Goal: Obtain resource: Download file/media

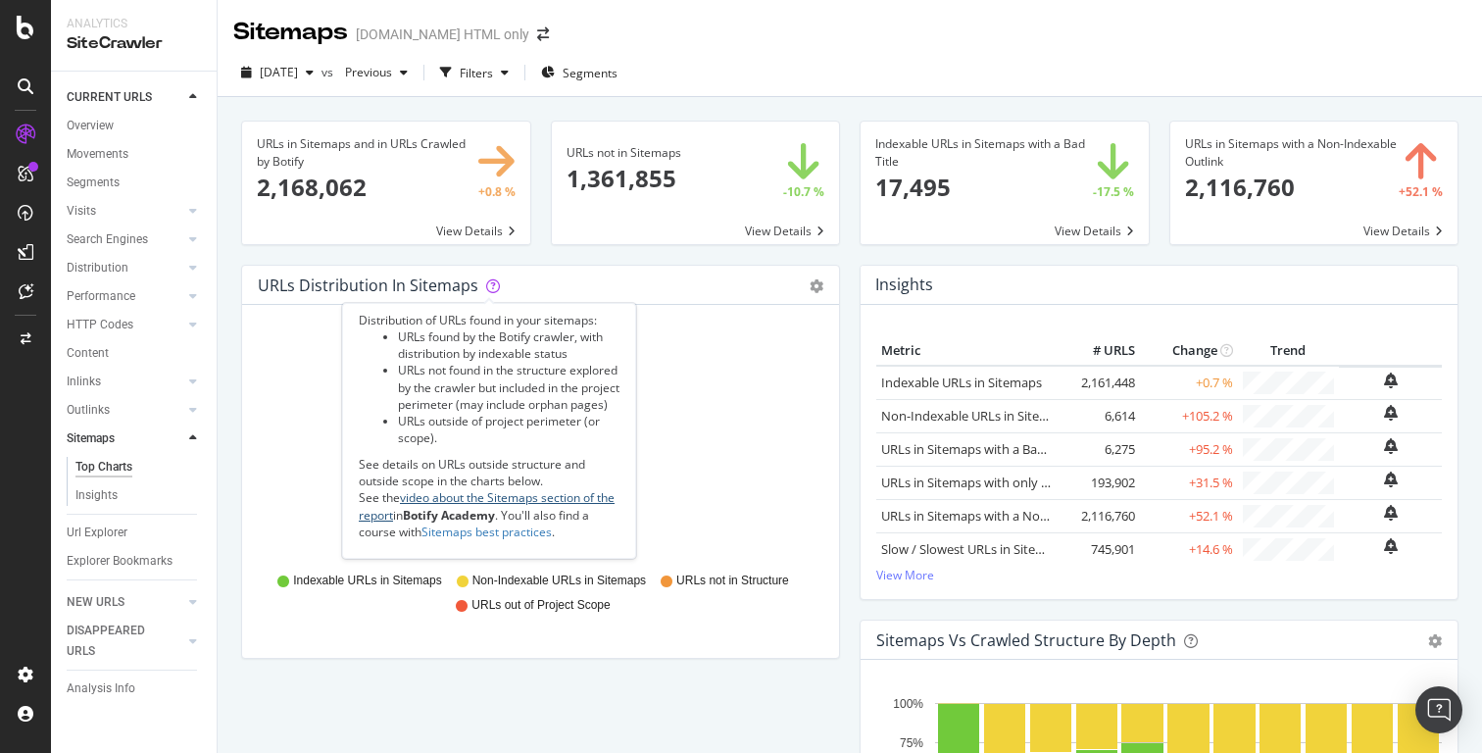
click at [541, 520] on link "video about the Sitemaps section of the report" at bounding box center [487, 505] width 256 height 33
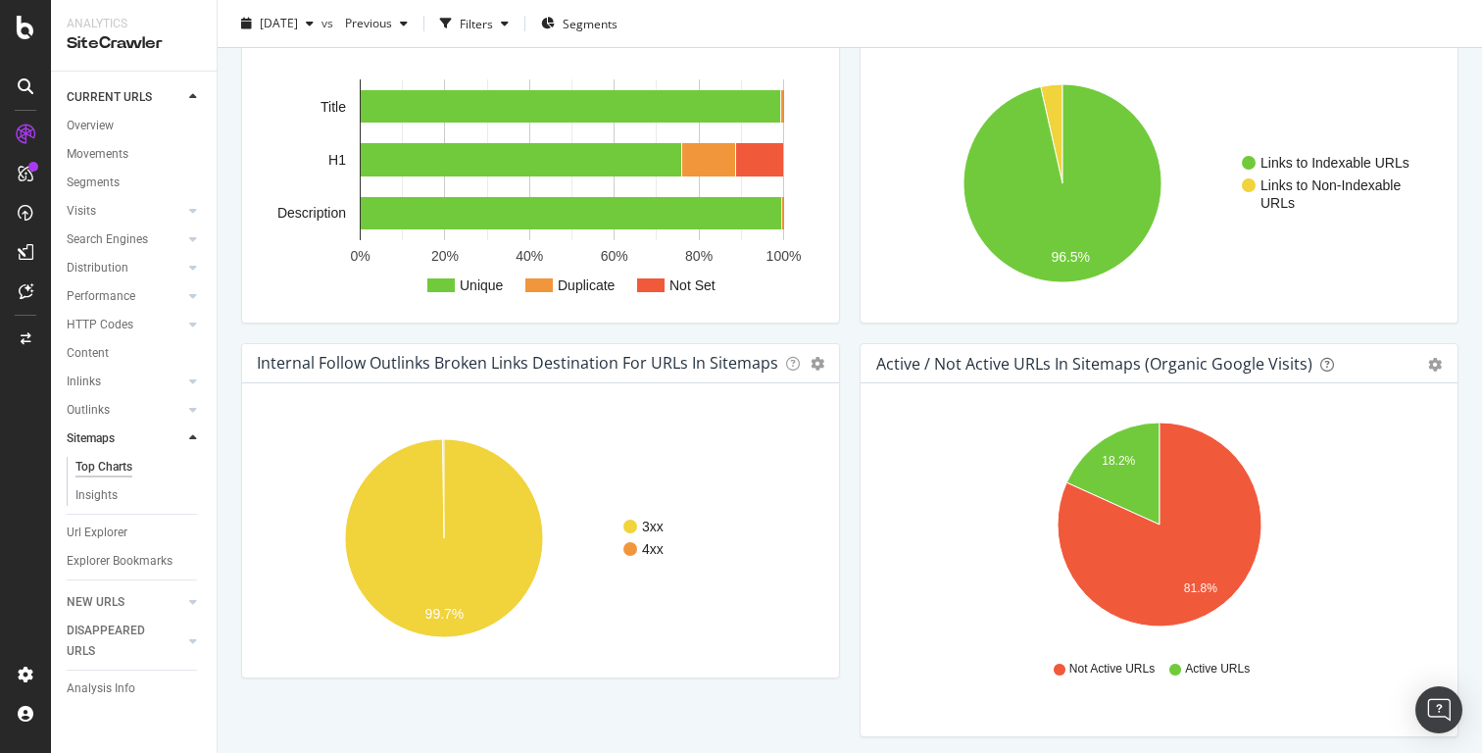
scroll to position [1459, 0]
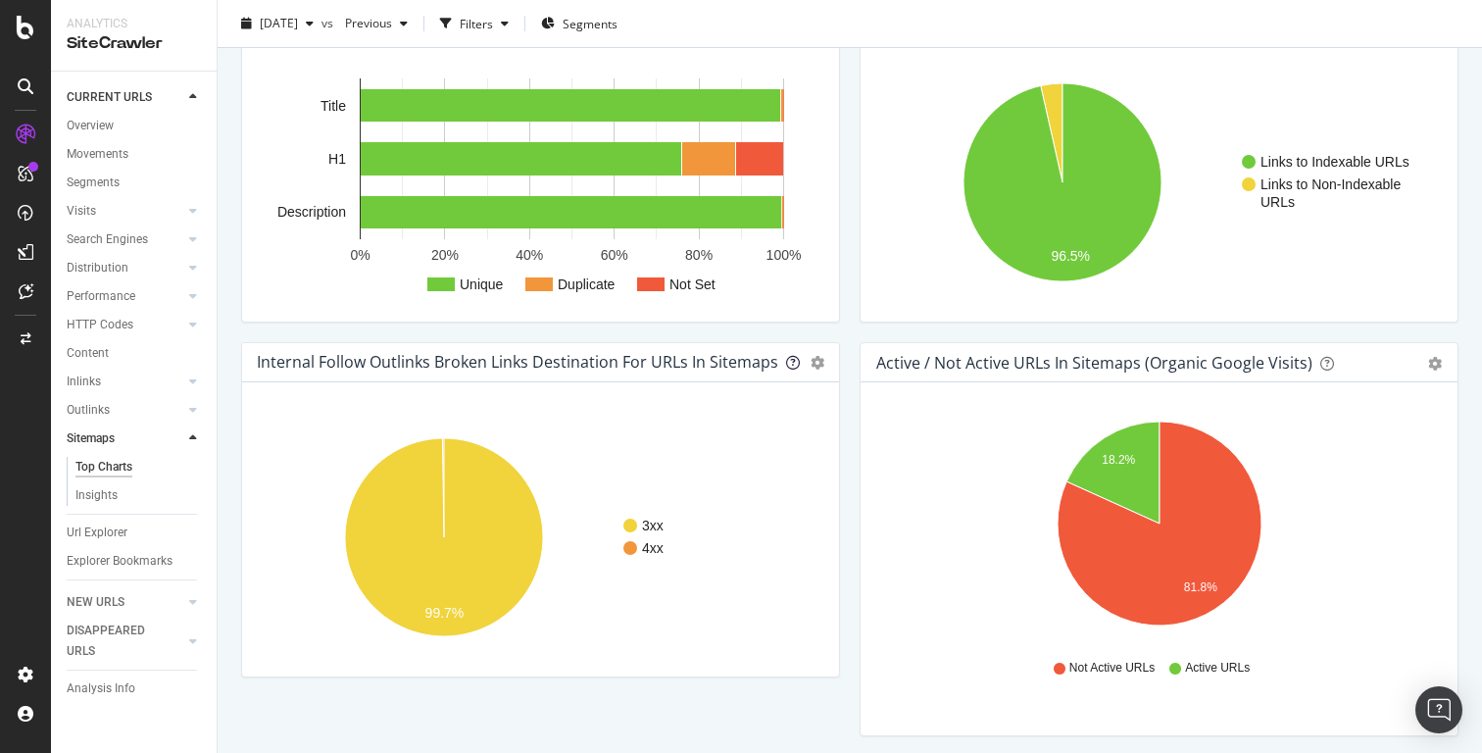
click at [794, 363] on icon at bounding box center [793, 363] width 14 height 14
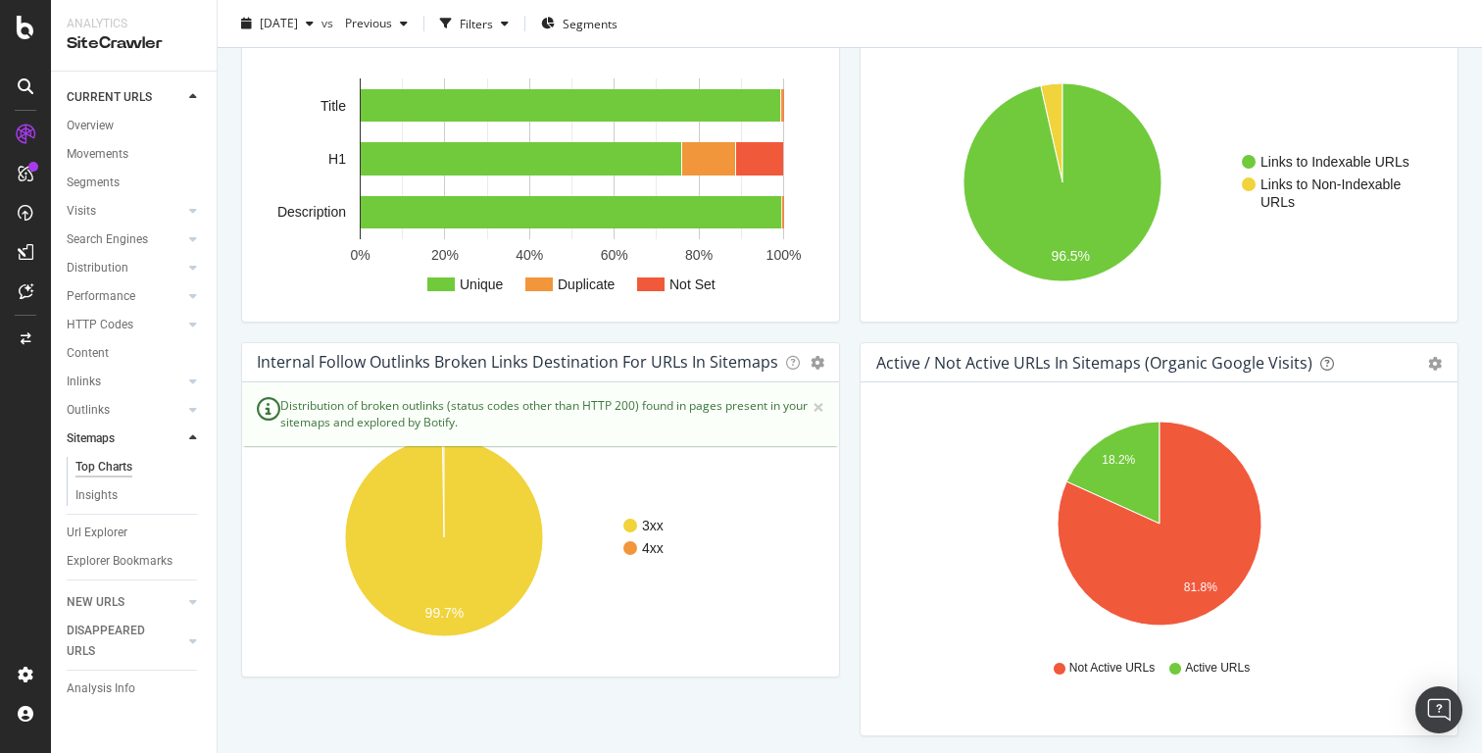
click at [856, 435] on div "Active / Not Active URLs in Sitemaps (Organic Google Visits) Pie Table Export a…" at bounding box center [1159, 549] width 618 height 414
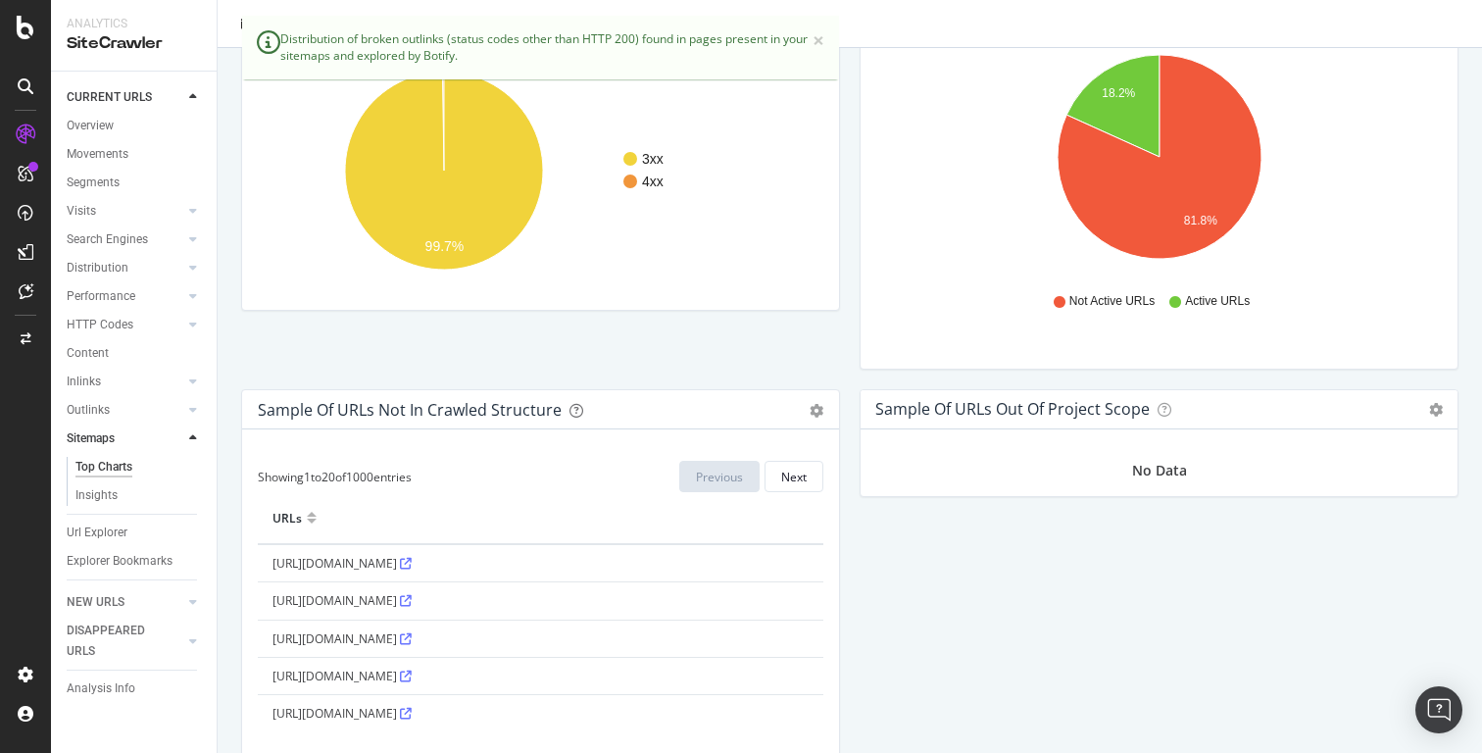
scroll to position [1923, 0]
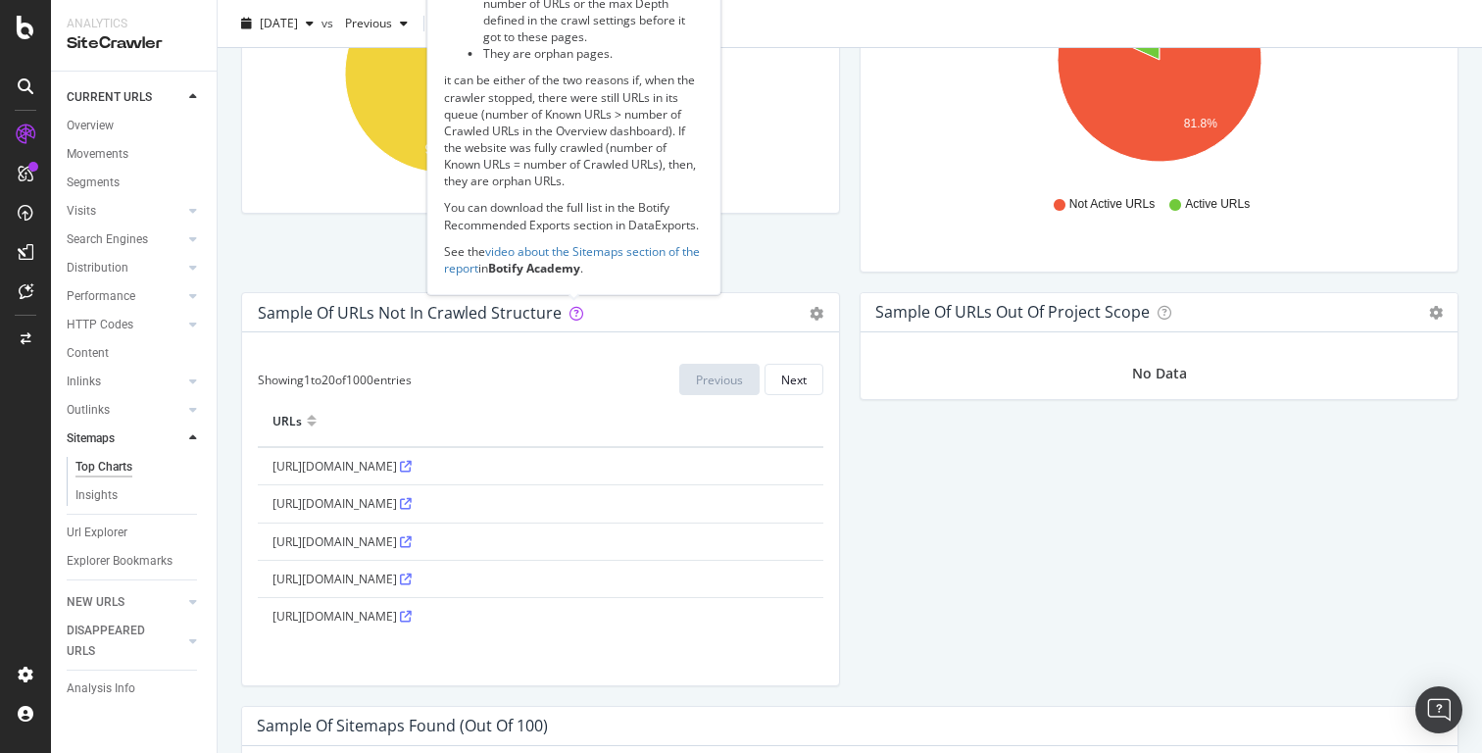
click at [575, 315] on icon at bounding box center [576, 314] width 14 height 14
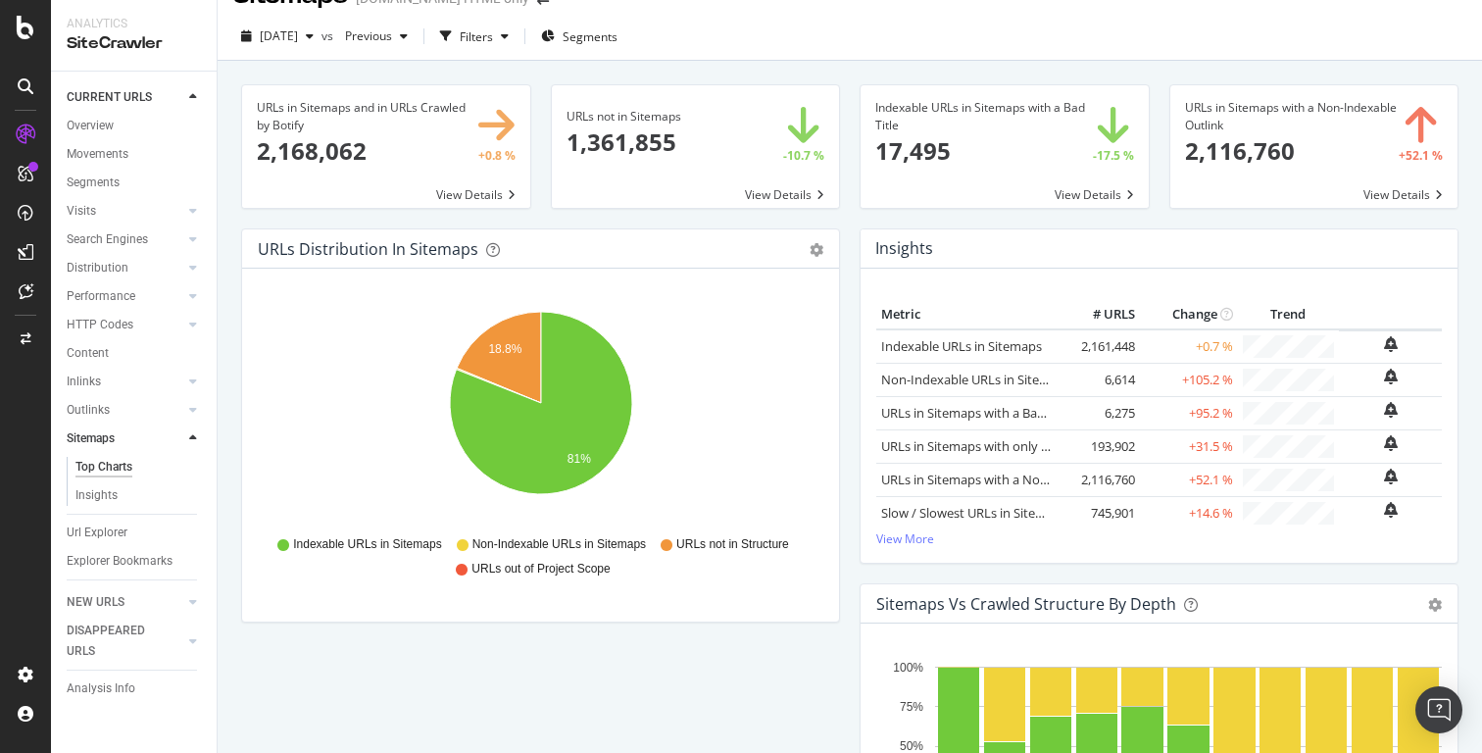
scroll to position [0, 0]
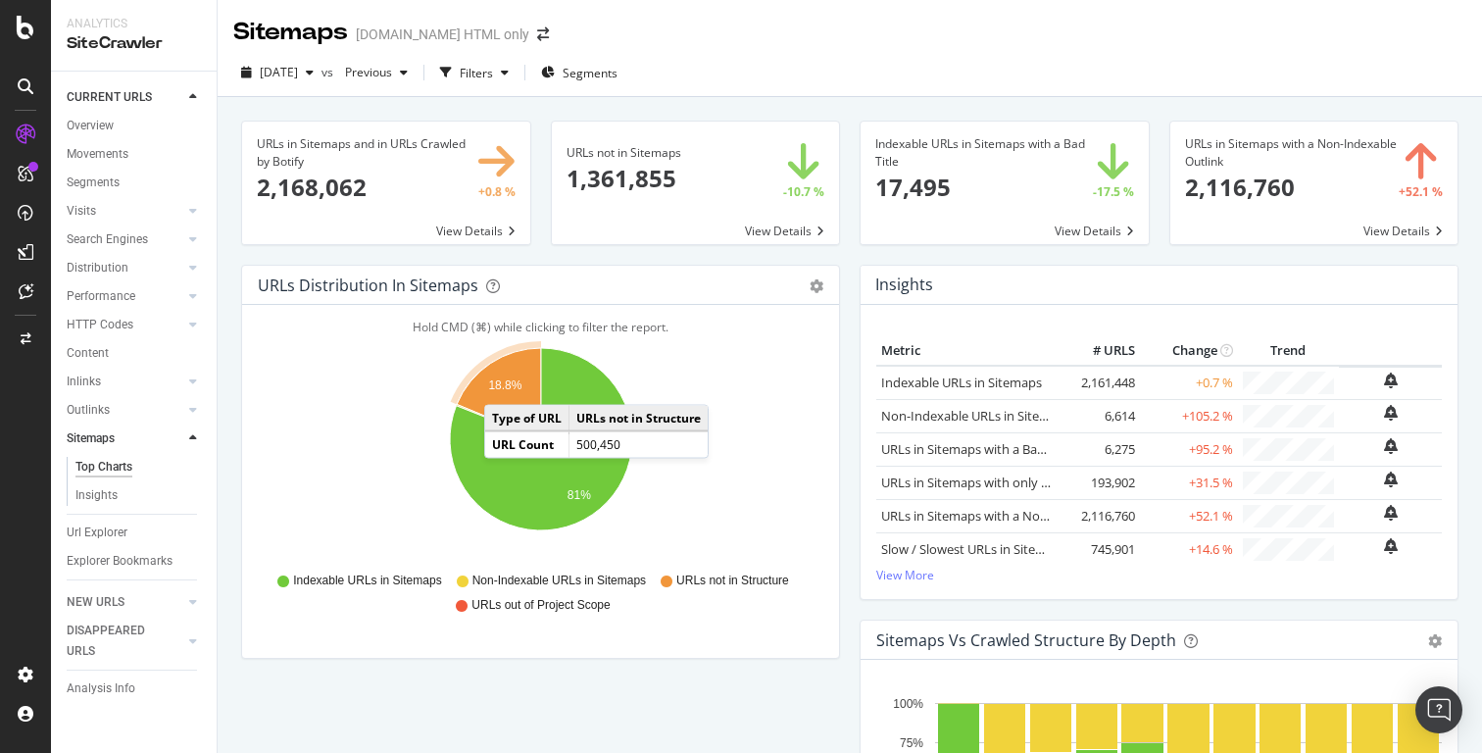
click at [504, 384] on text "18.8%" at bounding box center [504, 386] width 33 height 14
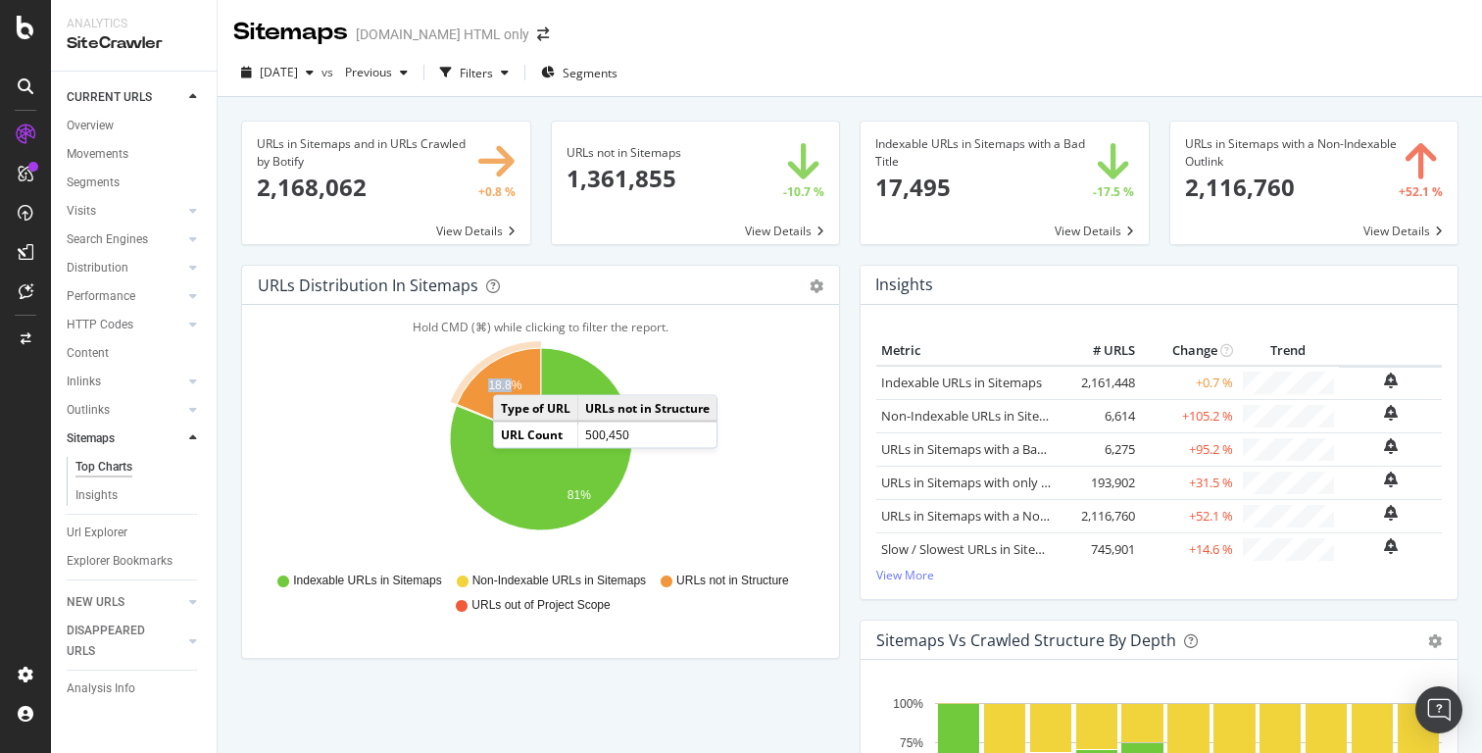
click at [513, 375] on icon "A chart." at bounding box center [499, 393] width 84 height 91
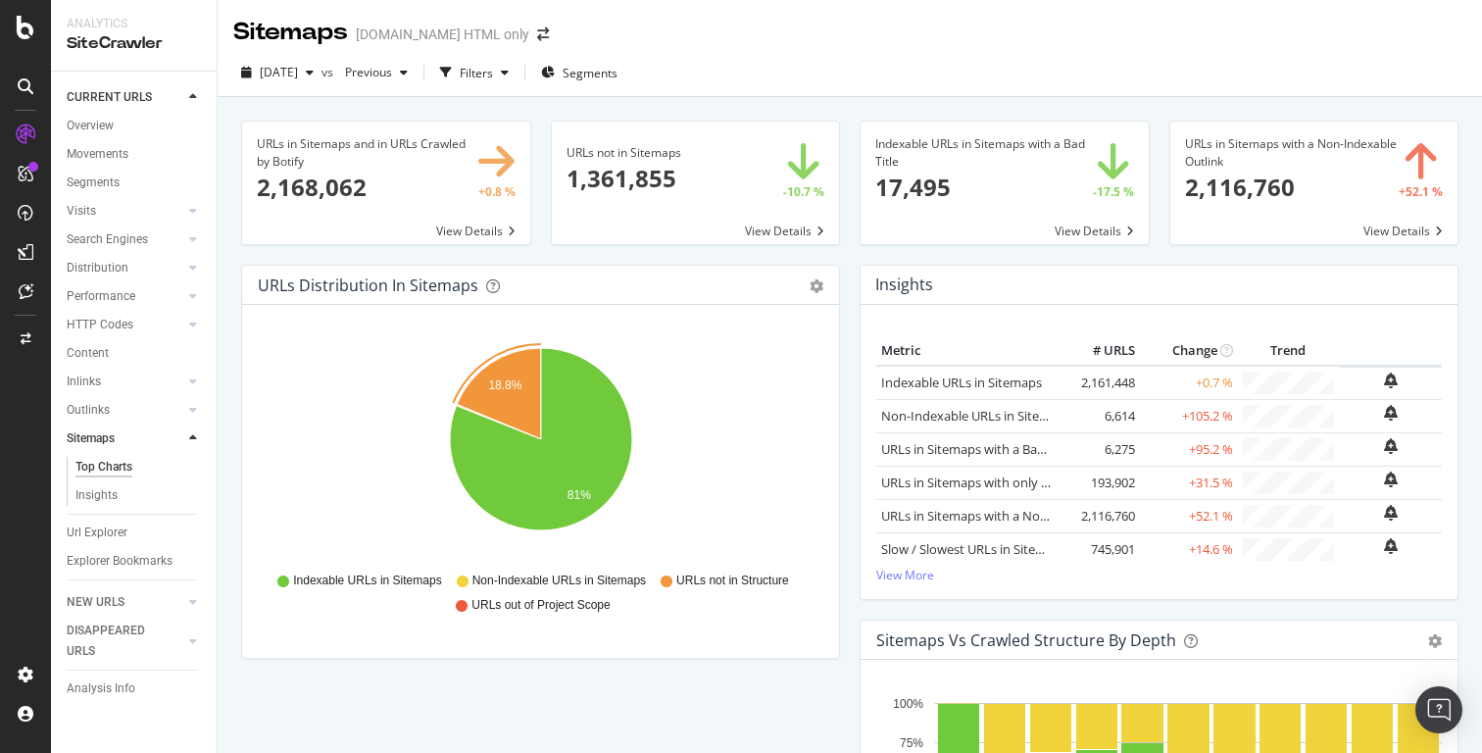
click at [447, 284] on div "URLs Distribution in Sitemaps" at bounding box center [368, 285] width 220 height 20
click at [809, 287] on icon "gear" at bounding box center [816, 286] width 14 height 14
click at [735, 363] on span "Table" at bounding box center [749, 360] width 178 height 26
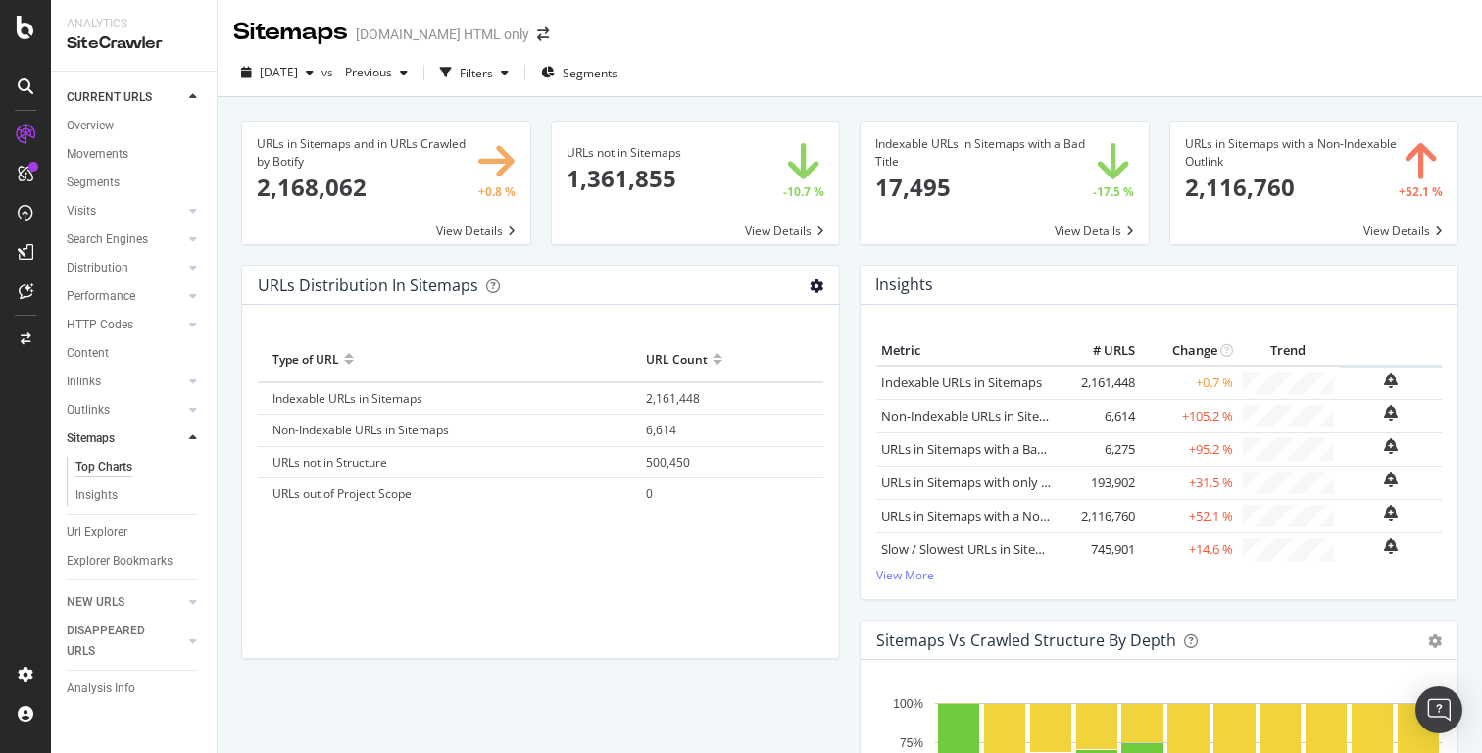
click at [810, 286] on icon "gear" at bounding box center [816, 286] width 14 height 14
click at [763, 330] on span "Pie" at bounding box center [749, 324] width 178 height 26
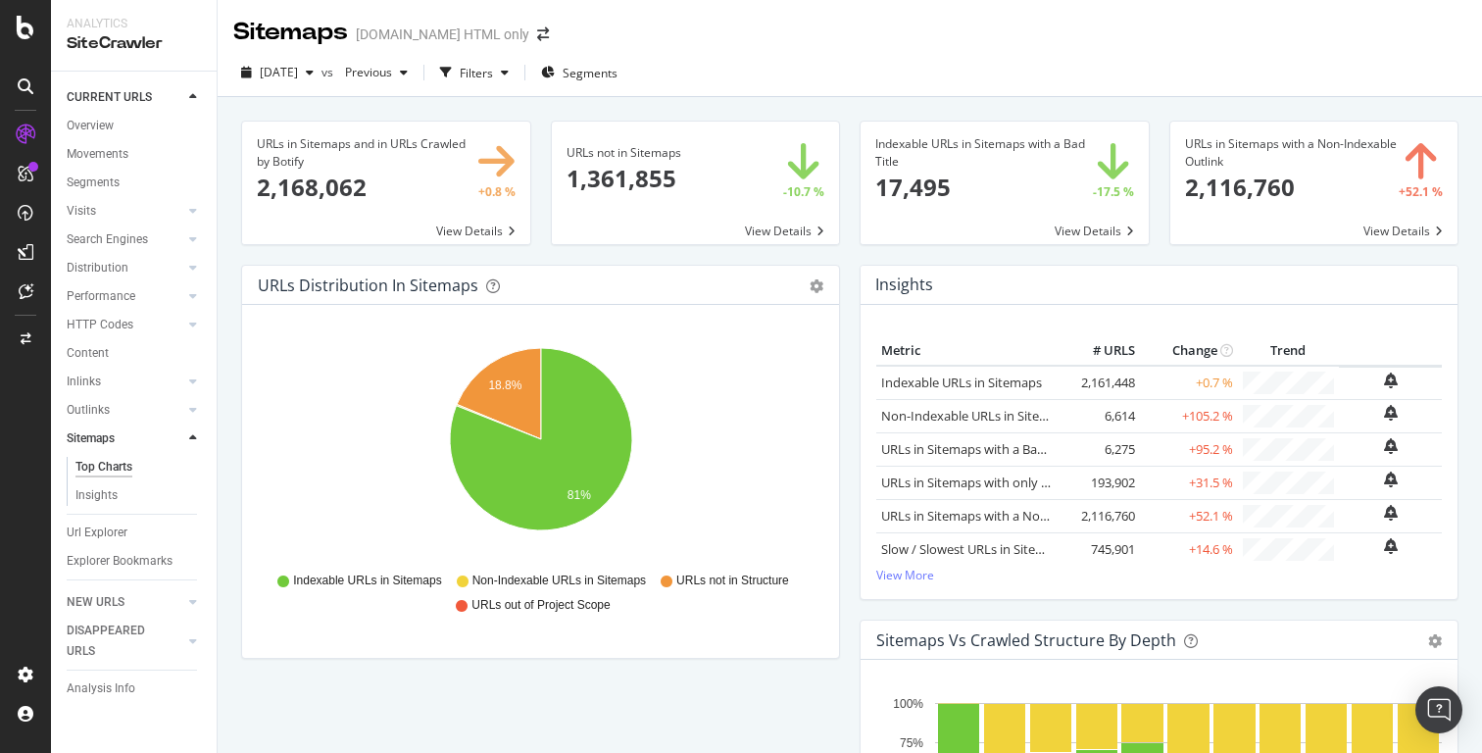
click at [823, 288] on div "URLs Distribution in Sitemaps Pie Table Export as CSV Add to Custom Report" at bounding box center [540, 285] width 597 height 39
click at [819, 297] on div "URLs Distribution in Sitemaps Pie Table Export as CSV Add to Custom Report" at bounding box center [540, 285] width 597 height 39
click at [809, 291] on icon "gear" at bounding box center [816, 286] width 14 height 14
click at [779, 399] on span "Export as CSV" at bounding box center [749, 397] width 178 height 26
click at [916, 30] on div "Sitemaps Housing.com HTML only" at bounding box center [850, 24] width 1264 height 49
